Goal: Task Accomplishment & Management: Manage account settings

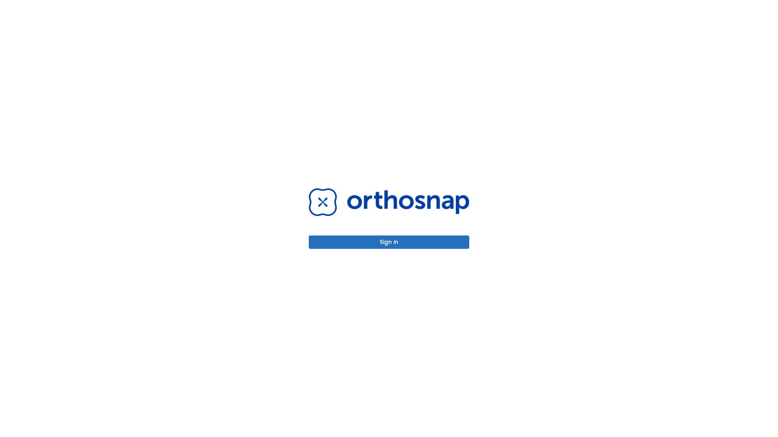
click at [389, 242] on button "Sign in" at bounding box center [389, 242] width 160 height 13
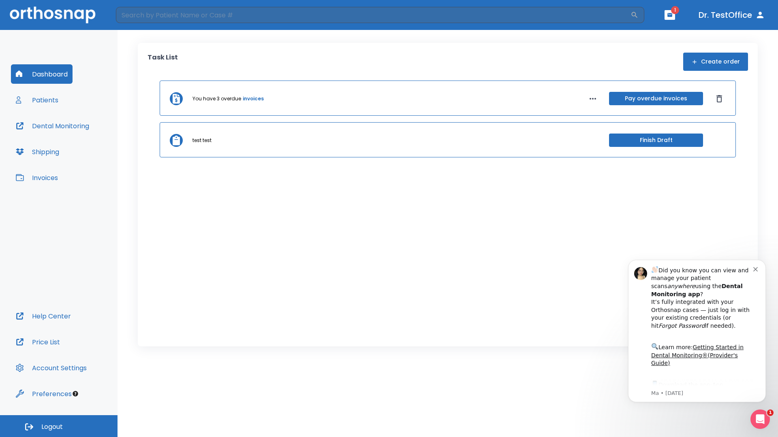
click at [59, 426] on span "Logout" at bounding box center [51, 427] width 21 height 9
